Goal: Task Accomplishment & Management: Manage account settings

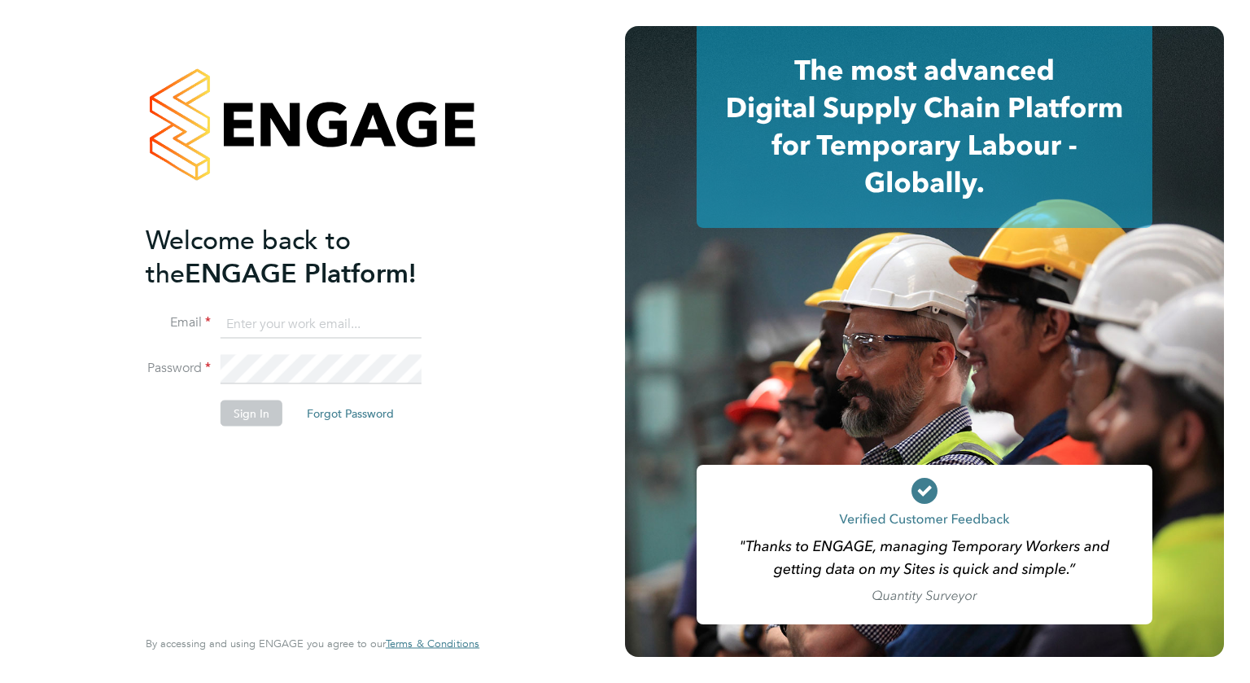
type input "mark.domigan1@g4s.com"
click at [255, 416] on button "Sign In" at bounding box center [252, 413] width 62 height 26
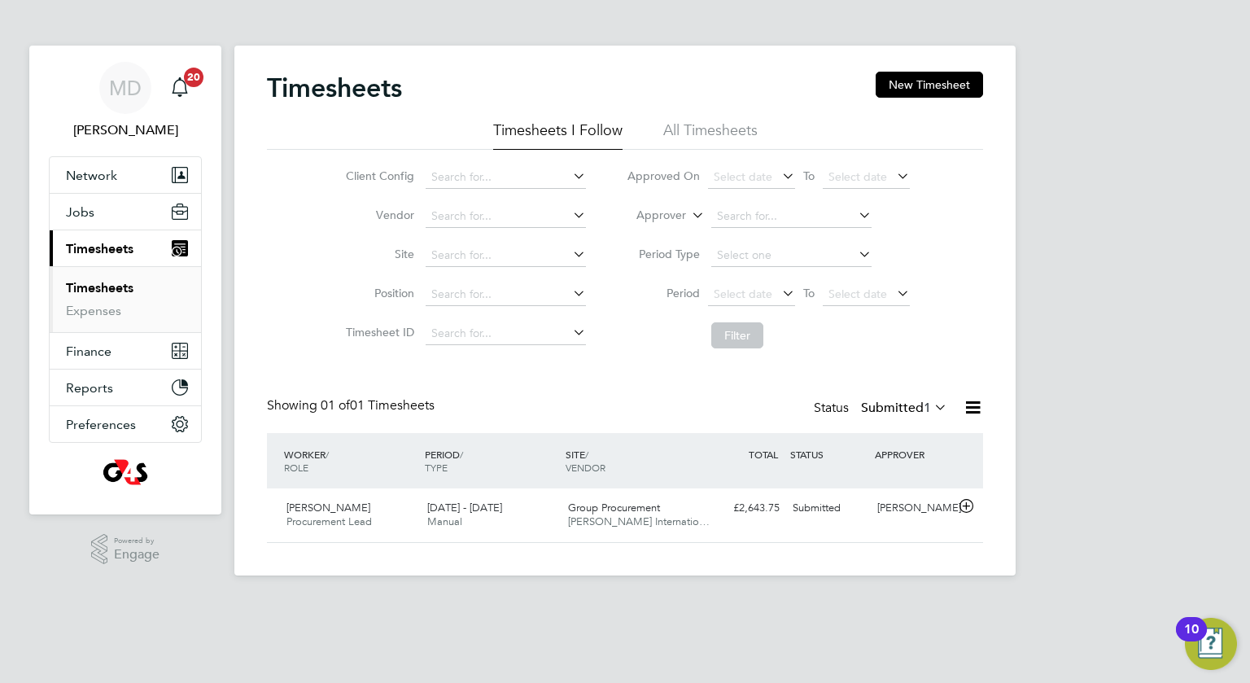
scroll to position [41, 142]
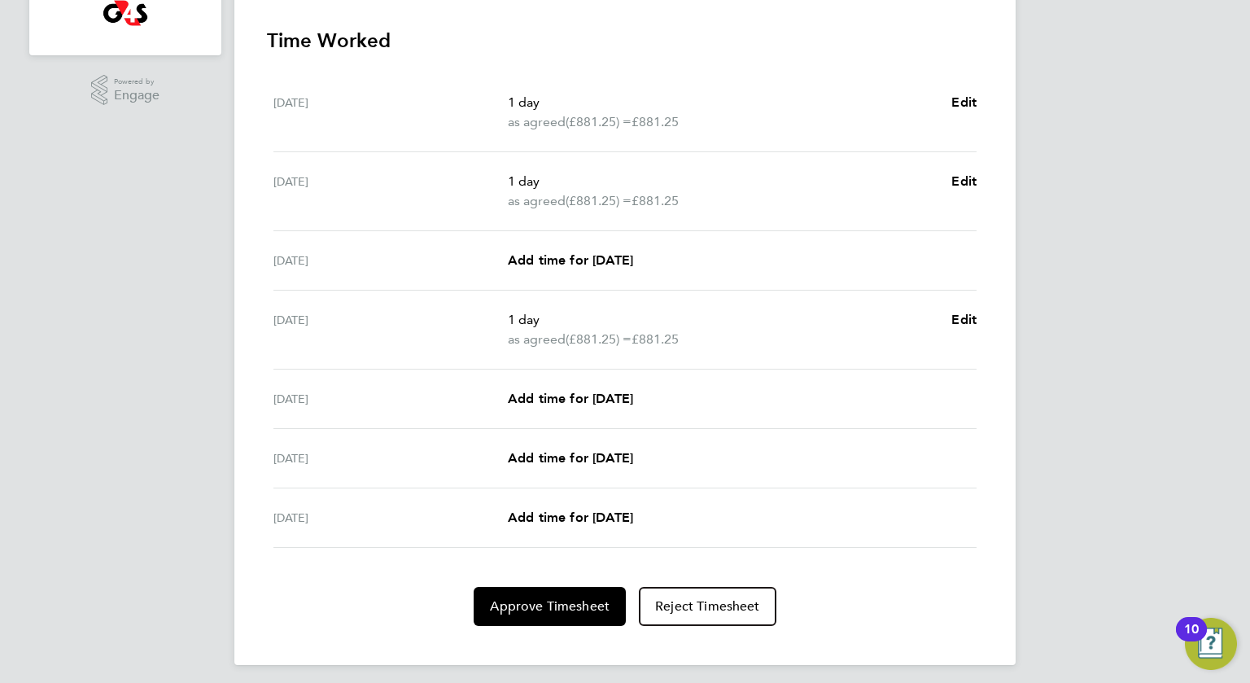
scroll to position [442, 0]
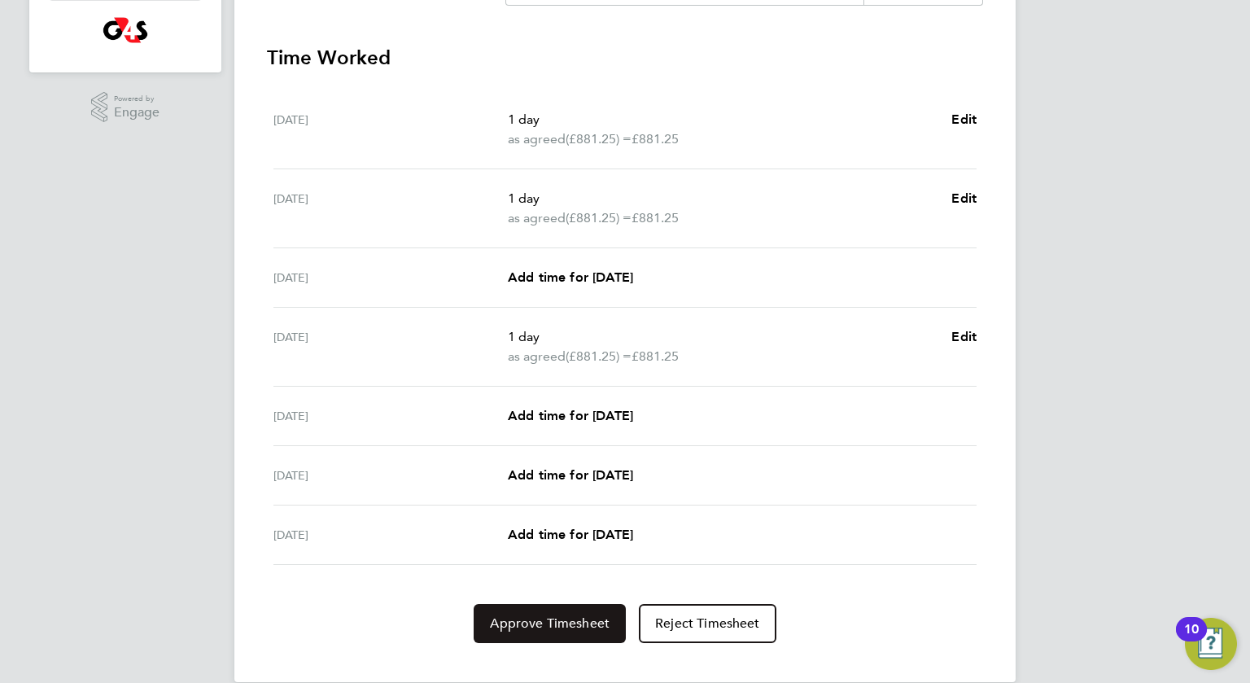
click at [543, 624] on span "Approve Timesheet" at bounding box center [550, 623] width 120 height 16
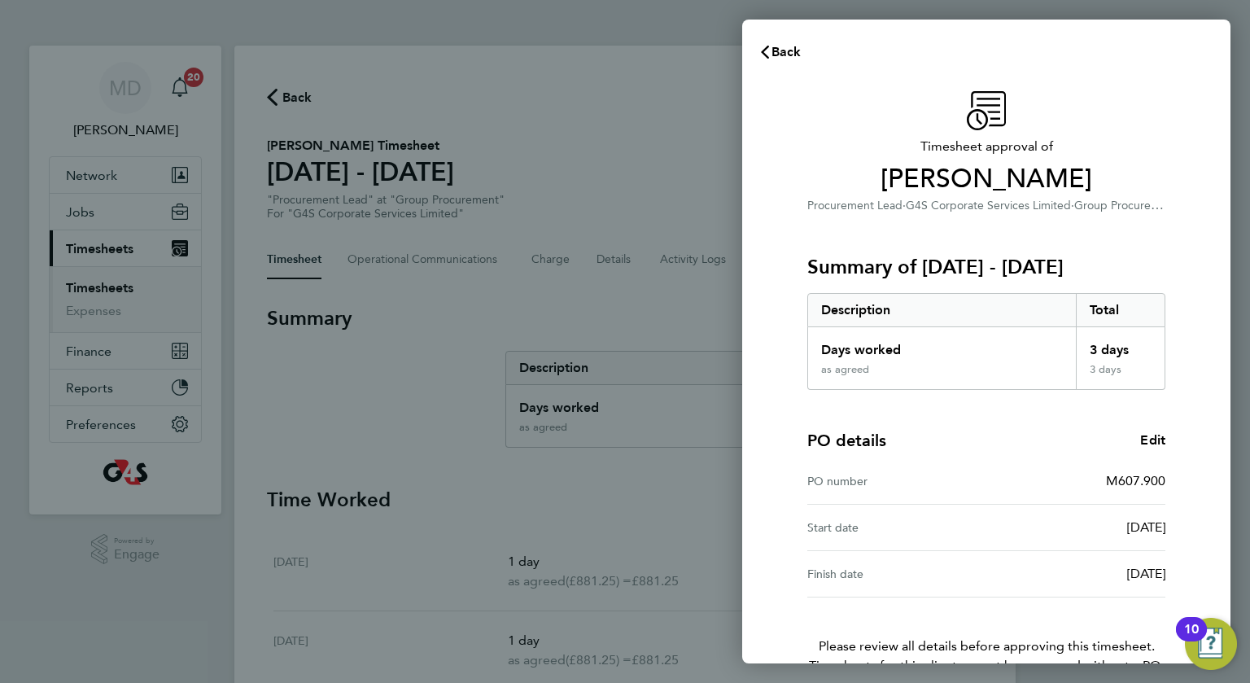
scroll to position [95, 0]
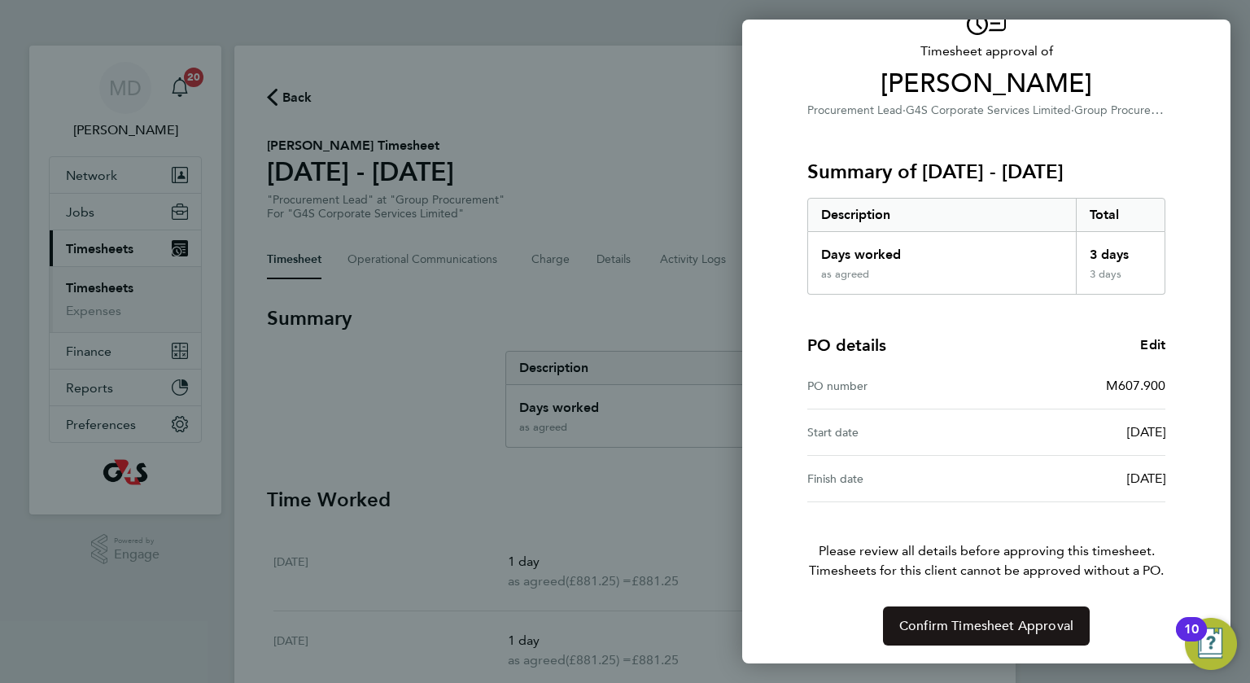
click at [1024, 630] on span "Confirm Timesheet Approval" at bounding box center [986, 626] width 174 height 16
